Goal: Check status: Check status

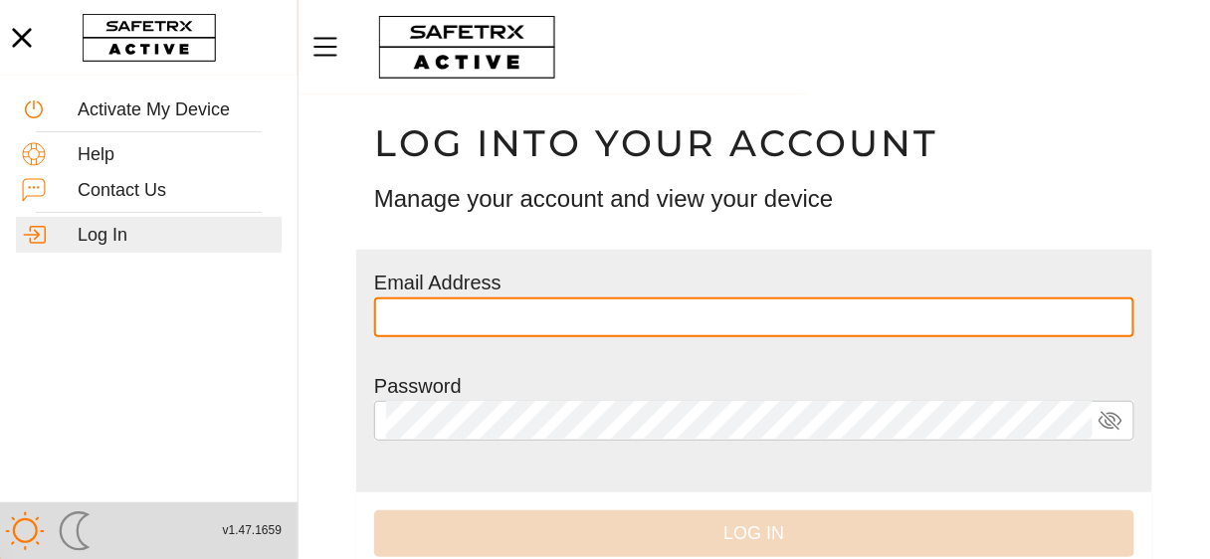
type input "**********"
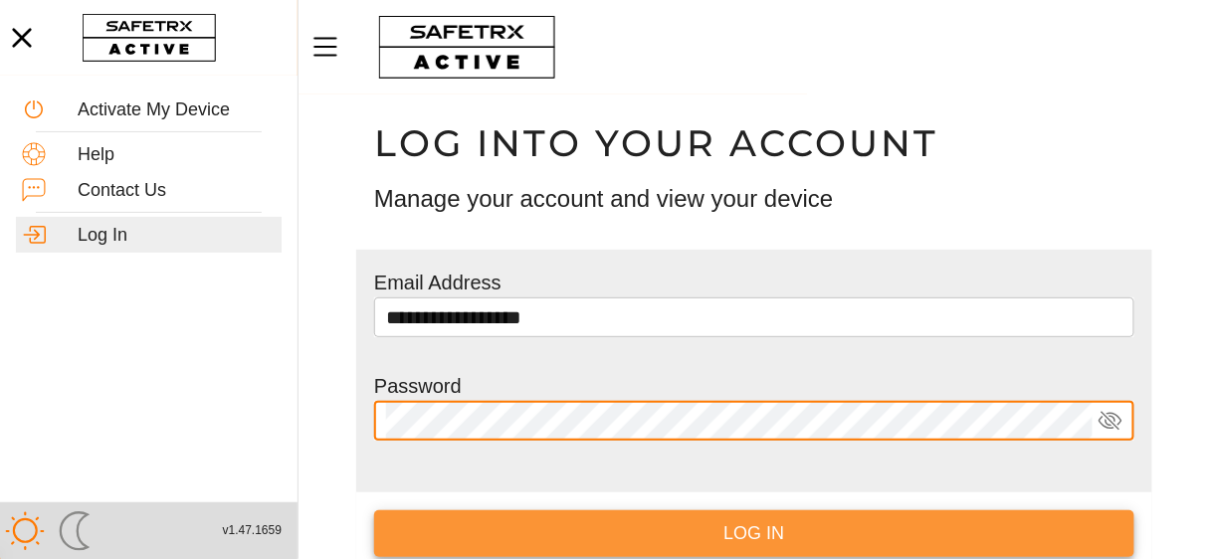
click at [790, 538] on span "Log In" at bounding box center [754, 533] width 728 height 31
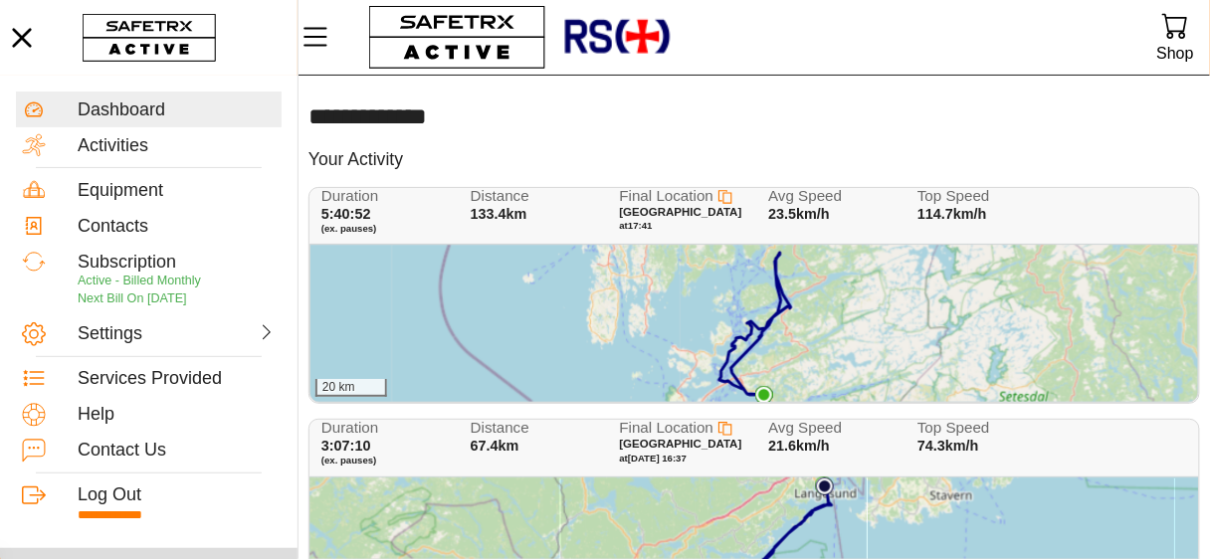
click at [695, 303] on div "20 km" at bounding box center [754, 323] width 888 height 157
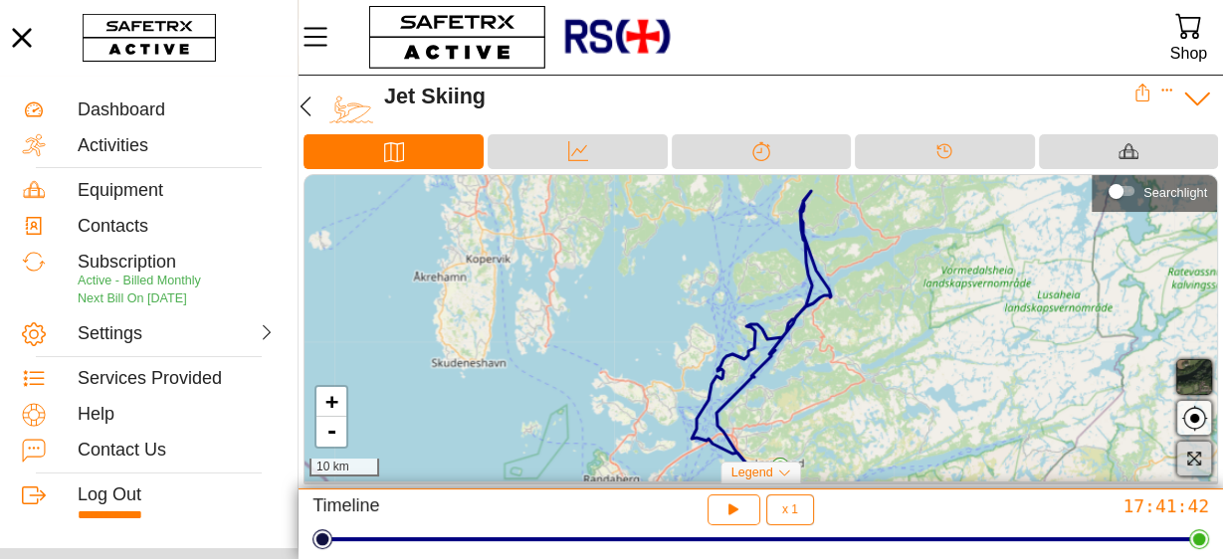
click at [1195, 454] on icon "button" at bounding box center [1193, 458] width 17 height 17
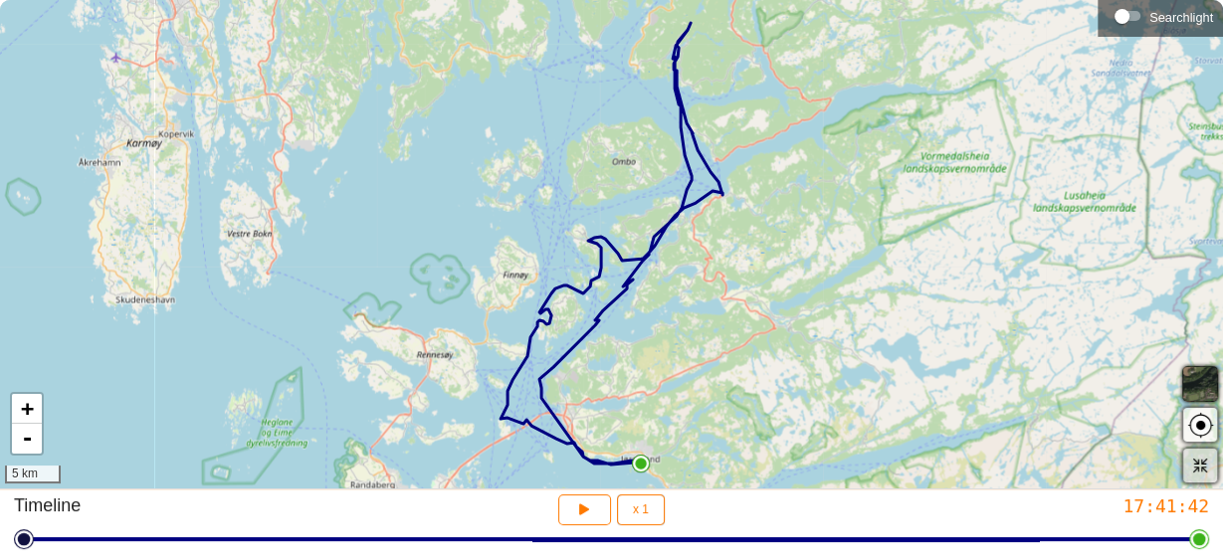
click at [1195, 463] on icon "button" at bounding box center [1199, 465] width 17 height 17
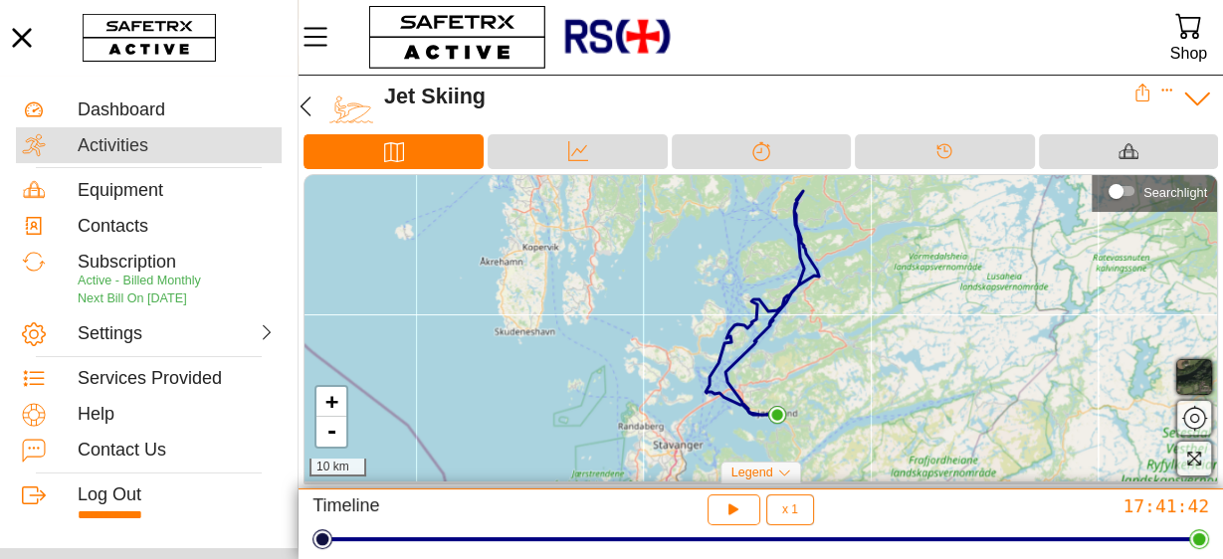
click at [108, 137] on div "Activities" at bounding box center [177, 146] width 198 height 22
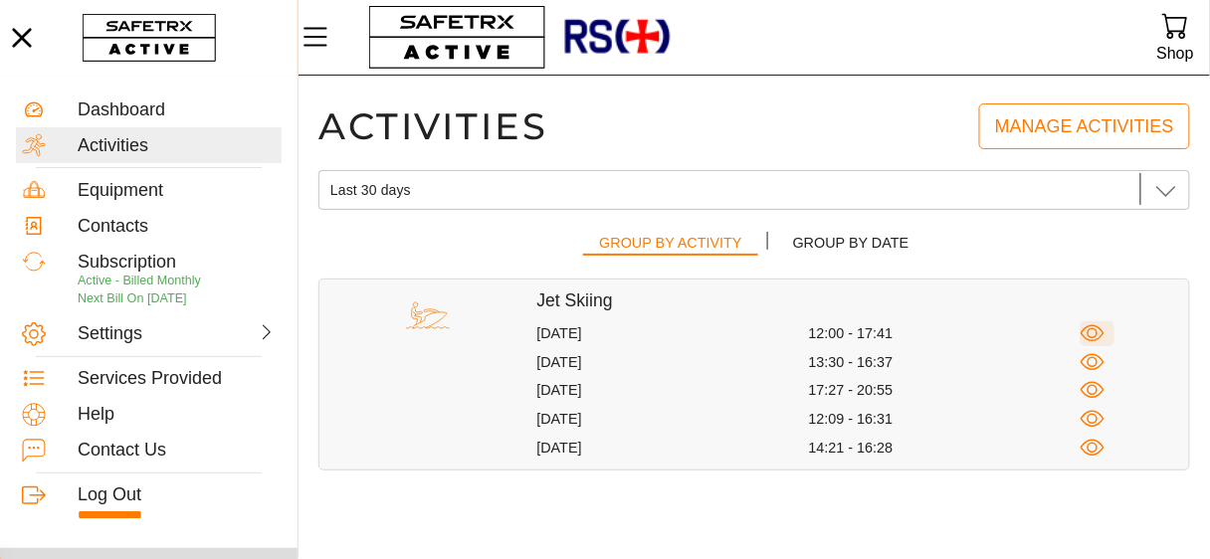
click at [1096, 328] on icon "button" at bounding box center [1093, 333] width 11 height 11
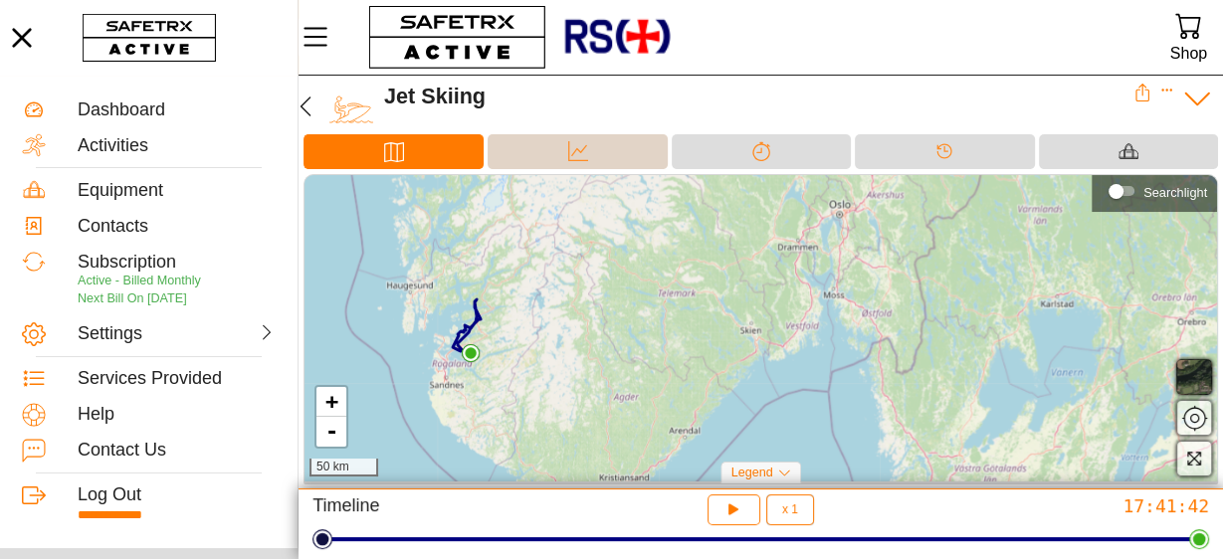
click at [541, 150] on div "Data" at bounding box center [577, 151] width 179 height 35
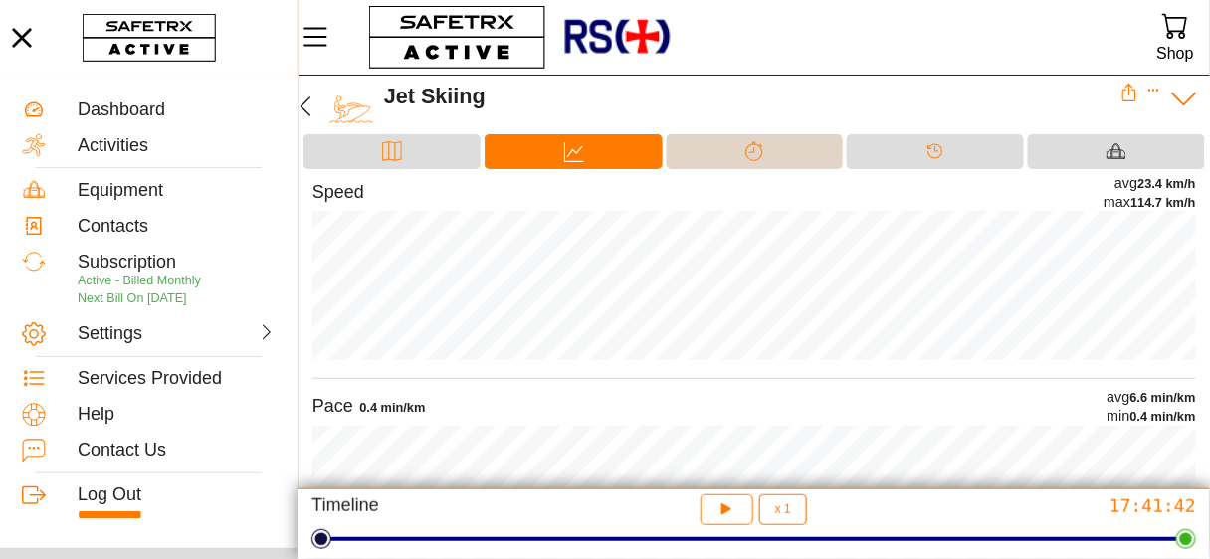
click at [783, 151] on div "Splits" at bounding box center [755, 151] width 177 height 35
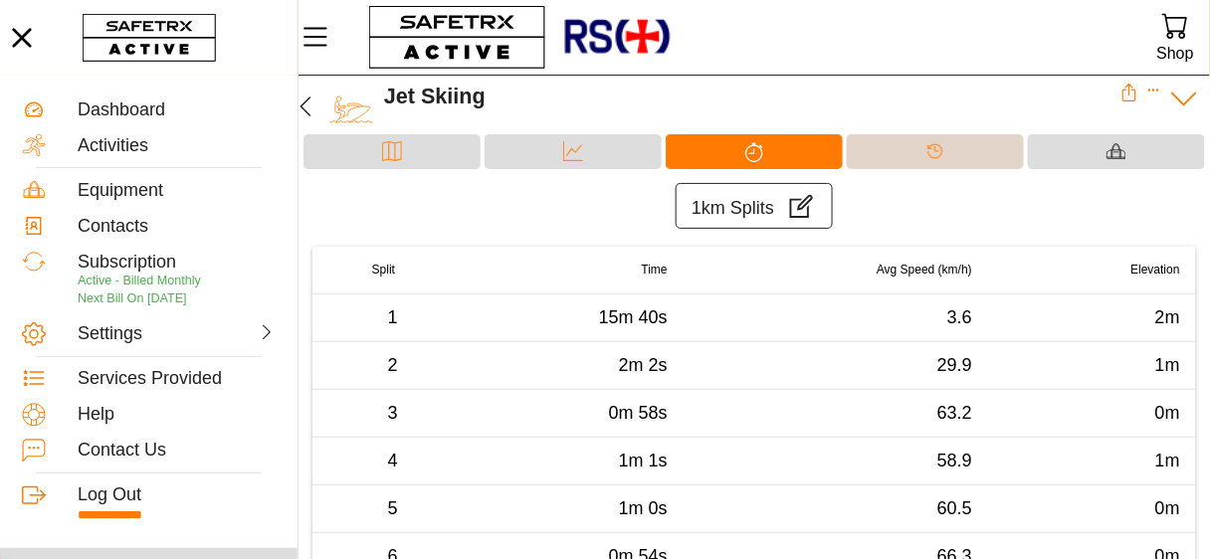
click at [923, 148] on div "Timeline" at bounding box center [936, 151] width 40 height 30
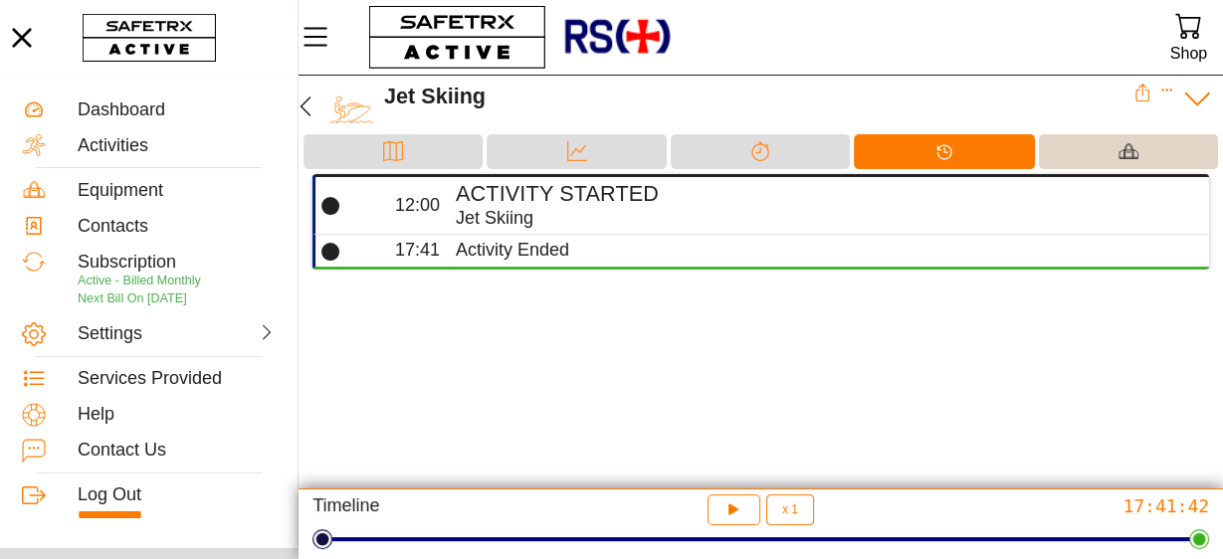
click at [1097, 149] on div "Equipment" at bounding box center [1128, 151] width 179 height 35
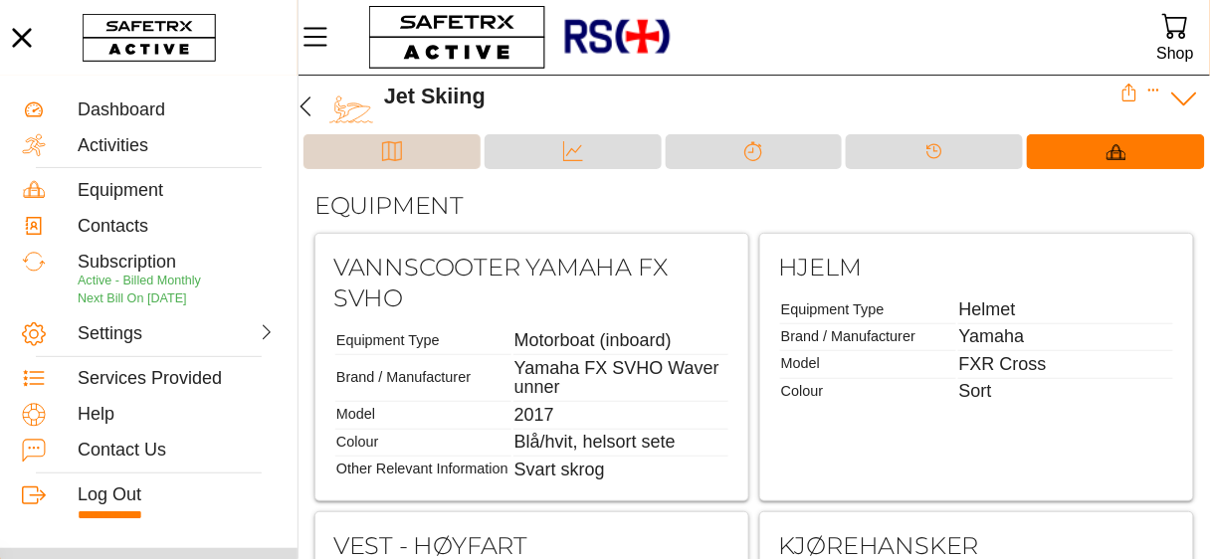
click at [408, 151] on div "Map" at bounding box center [392, 151] width 40 height 30
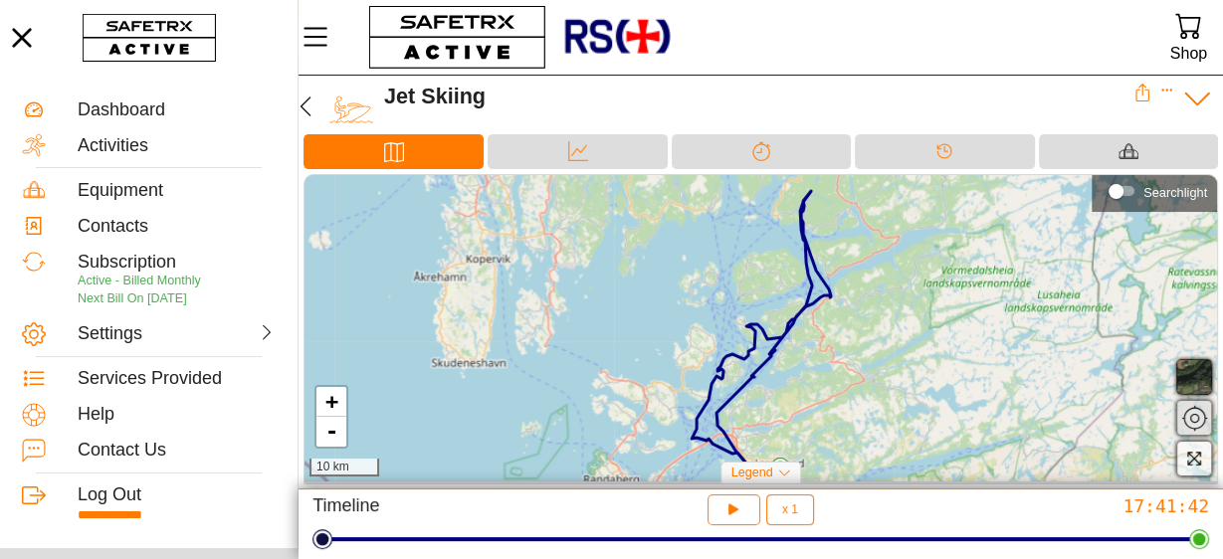
click at [1194, 417] on span "button" at bounding box center [1194, 418] width 24 height 24
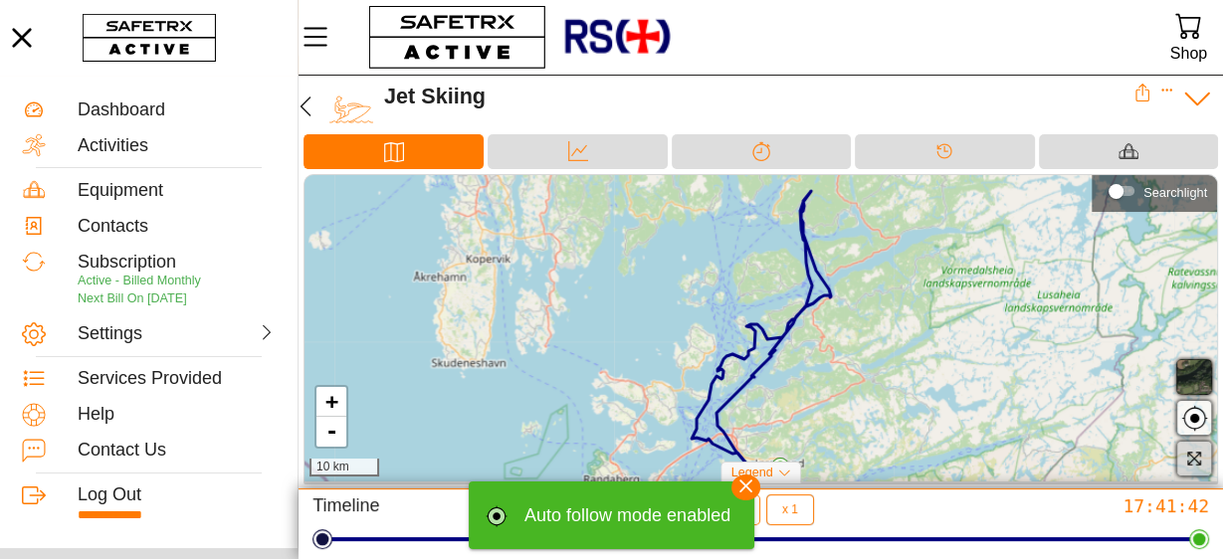
click at [1193, 452] on icon "button" at bounding box center [1193, 458] width 17 height 17
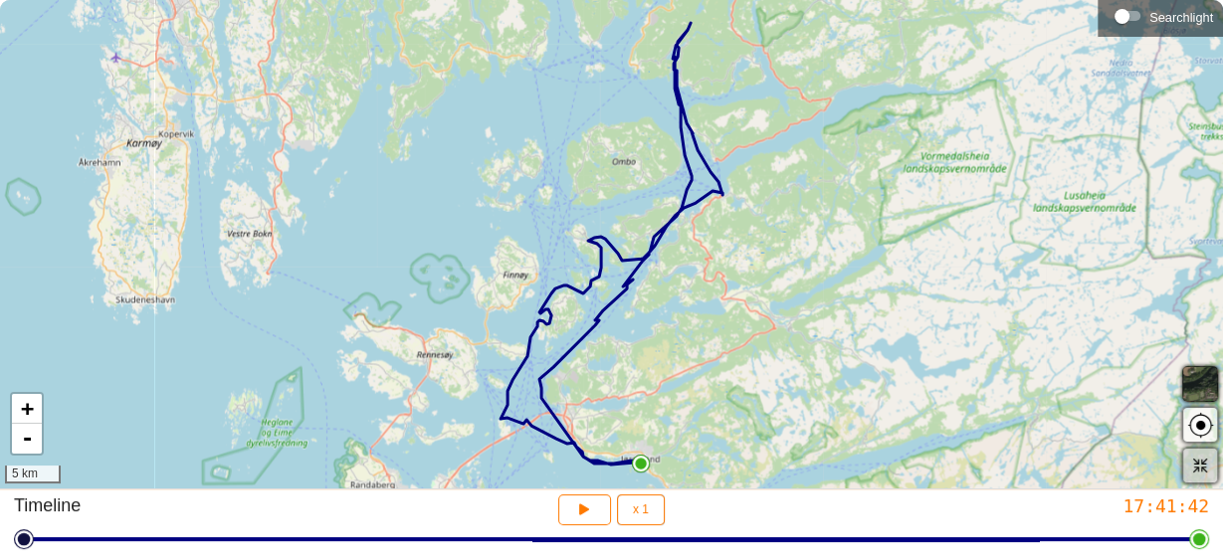
click at [1204, 467] on icon "button" at bounding box center [1199, 465] width 17 height 17
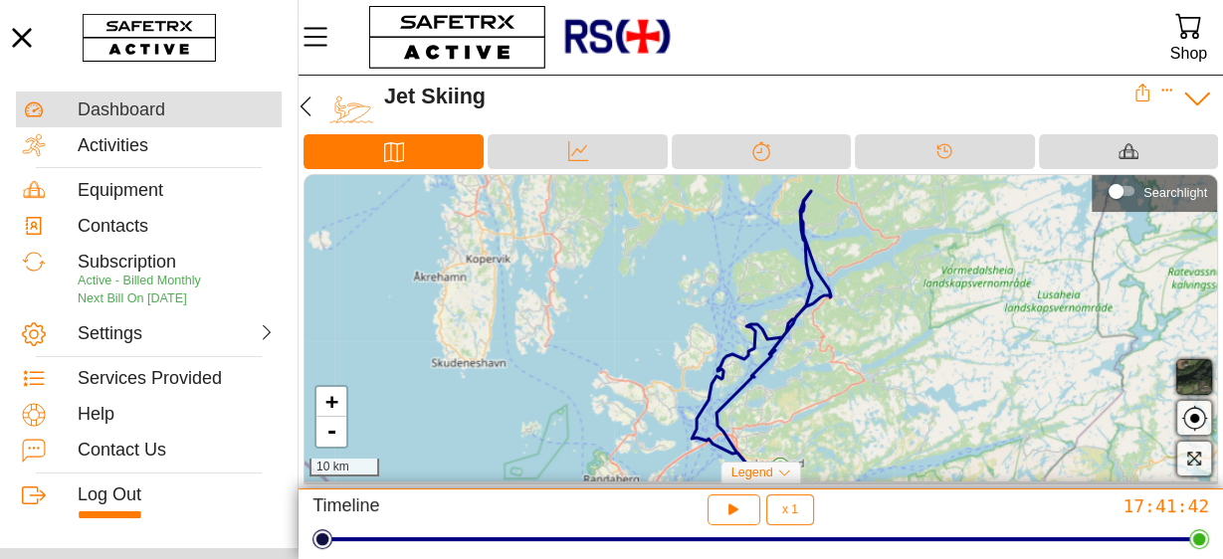
click at [91, 110] on div "Dashboard" at bounding box center [177, 111] width 198 height 22
